Goal: Information Seeking & Learning: Learn about a topic

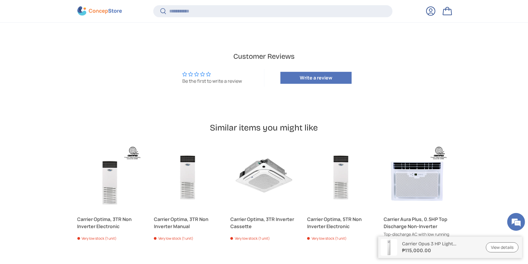
scroll to position [1464, 0]
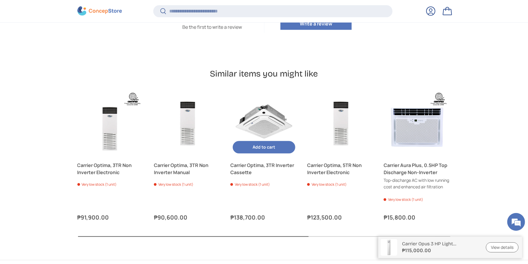
click at [271, 111] on link "Carrier Optima, 3TR Inverter Cassette" at bounding box center [263, 122] width 67 height 67
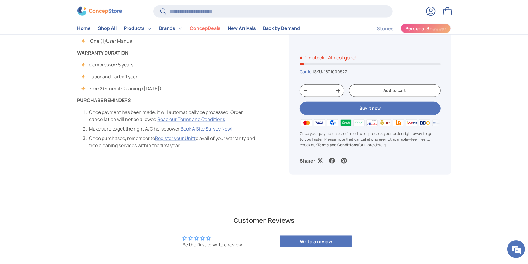
scroll to position [438, 0]
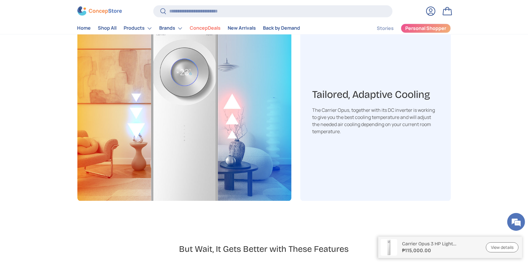
scroll to position [1025, 0]
